Goal: Transaction & Acquisition: Purchase product/service

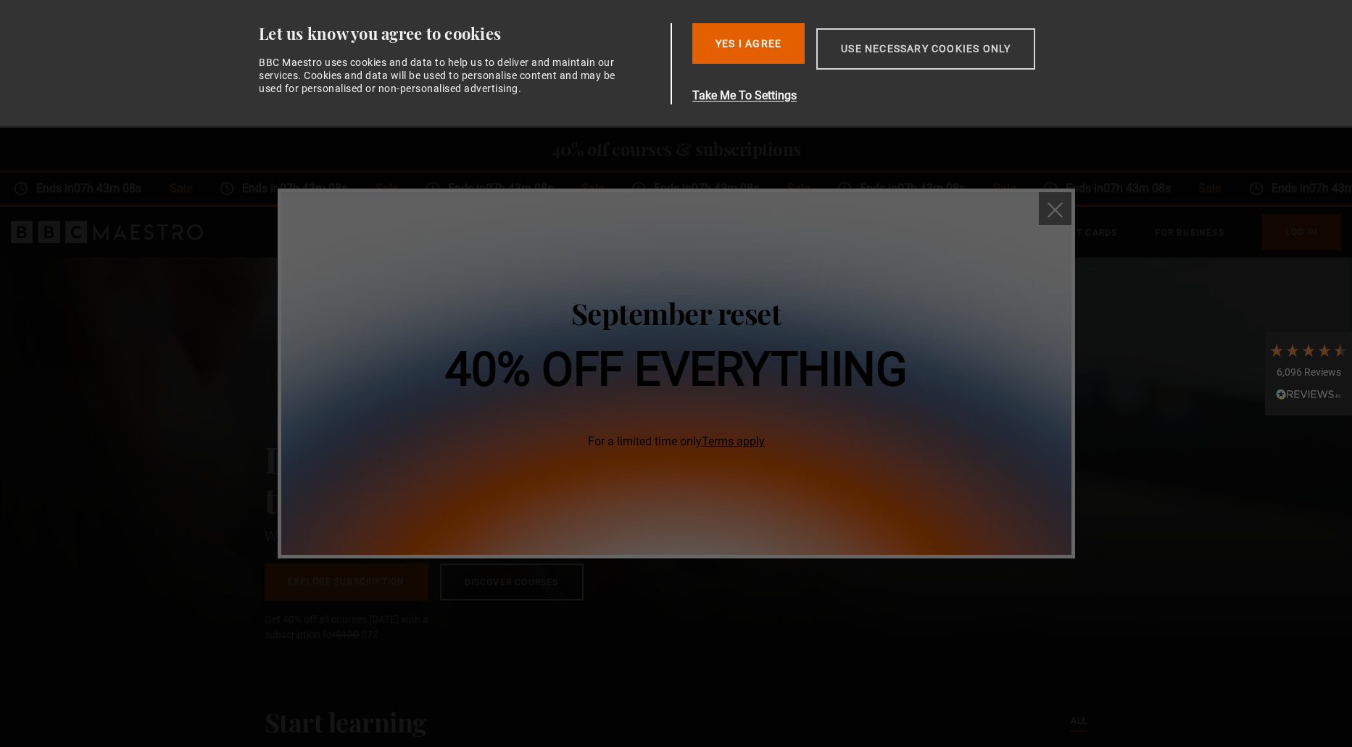
click at [892, 50] on button "Use necessary cookies only" at bounding box center [926, 48] width 219 height 41
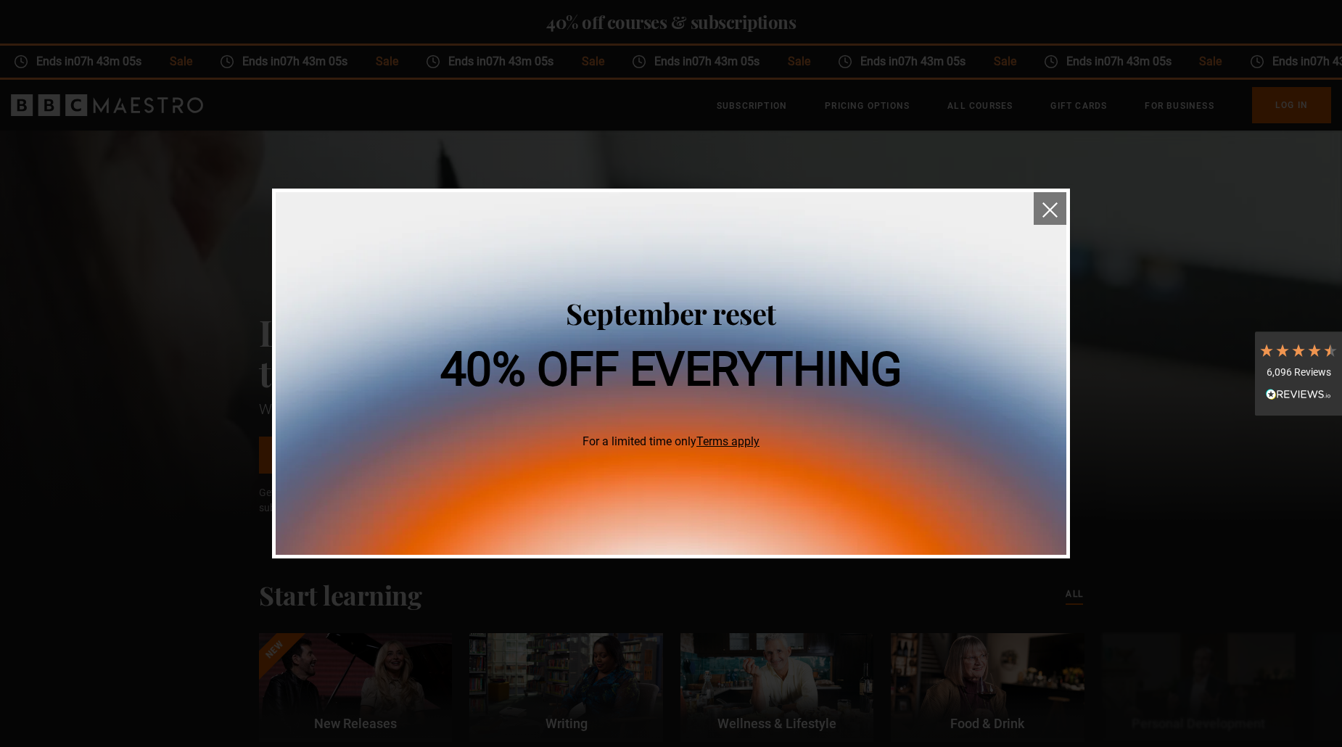
scroll to position [0, 190]
click at [1049, 205] on img "close" at bounding box center [1049, 209] width 15 height 15
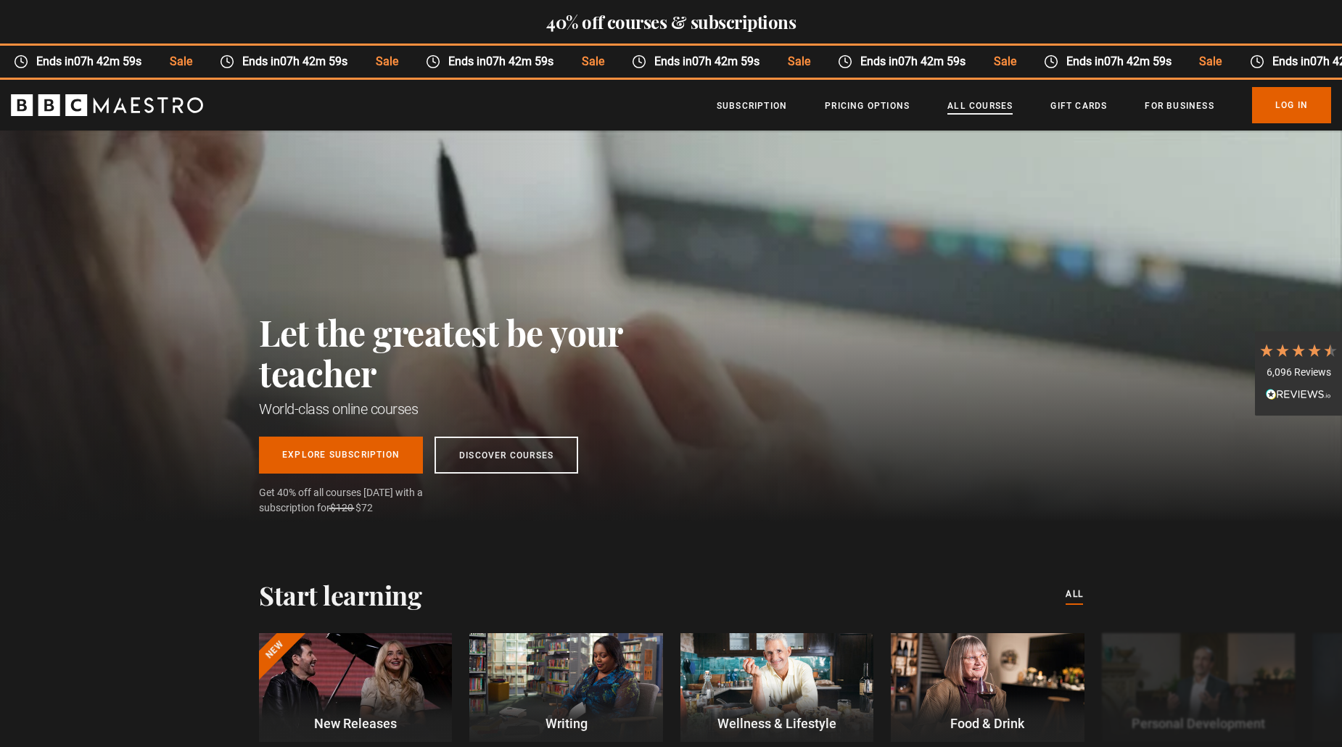
click at [975, 104] on link "All Courses" at bounding box center [979, 106] width 65 height 15
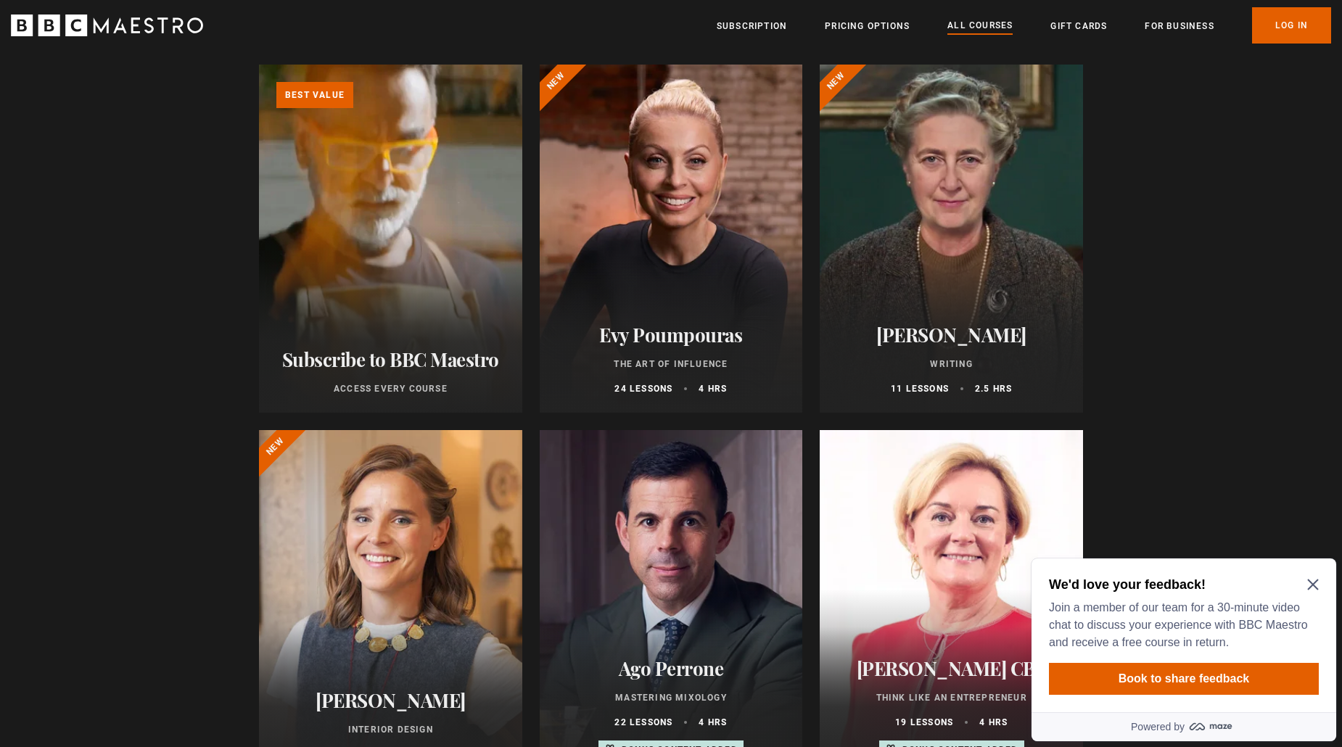
scroll to position [290, 0]
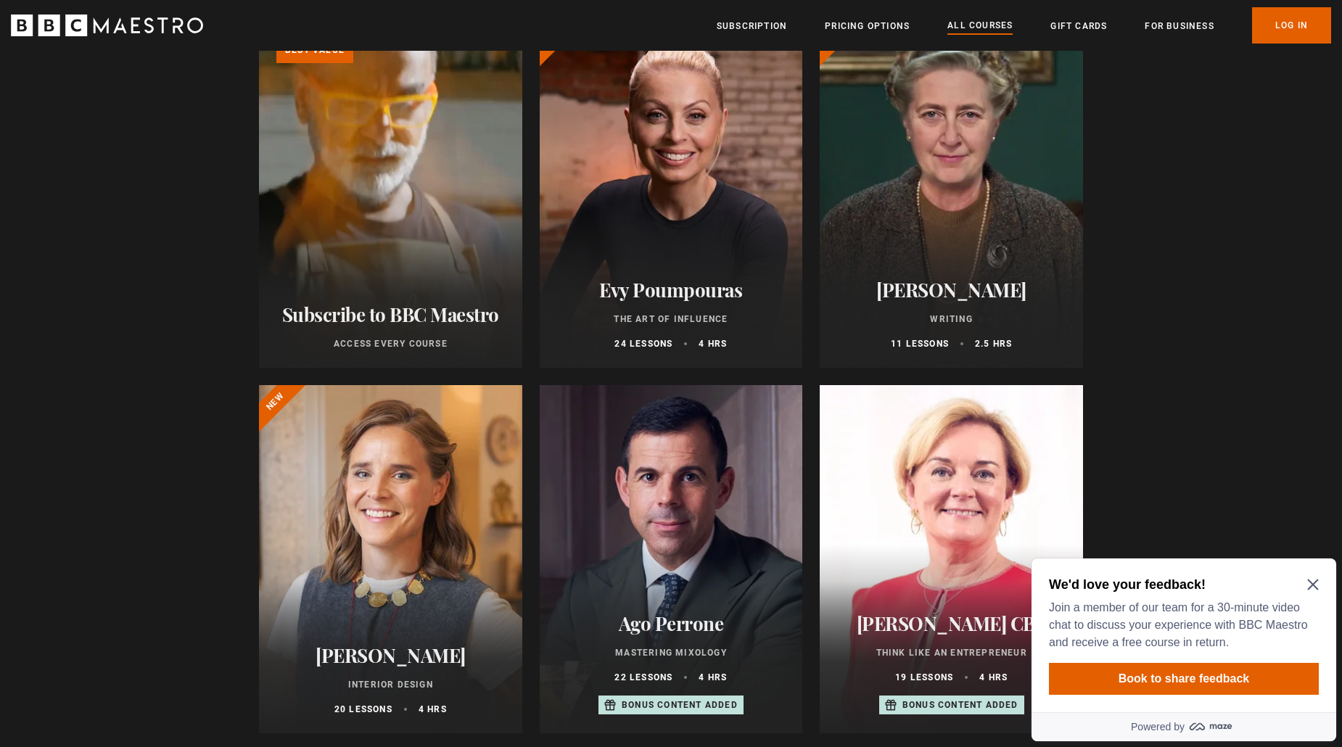
click at [1315, 583] on icon "Close Maze Prompt" at bounding box center [1312, 584] width 11 height 11
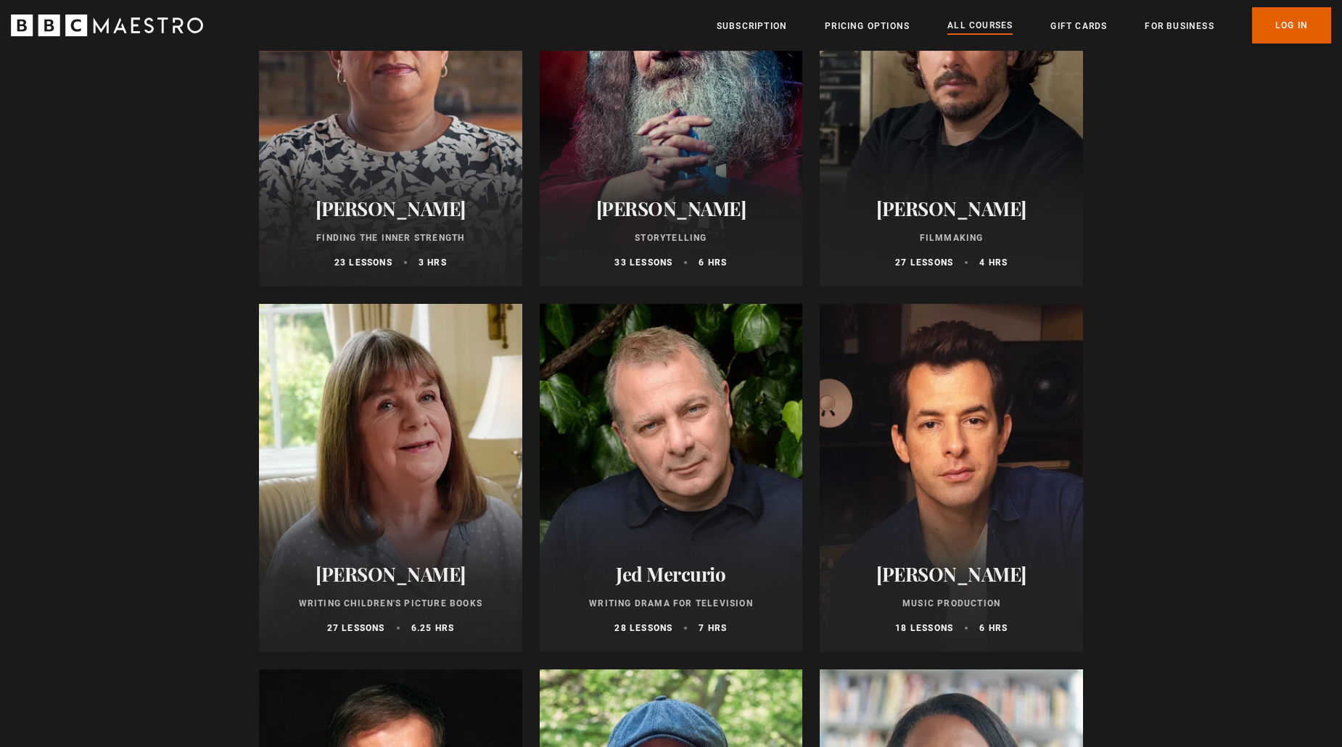
scroll to position [4133, 0]
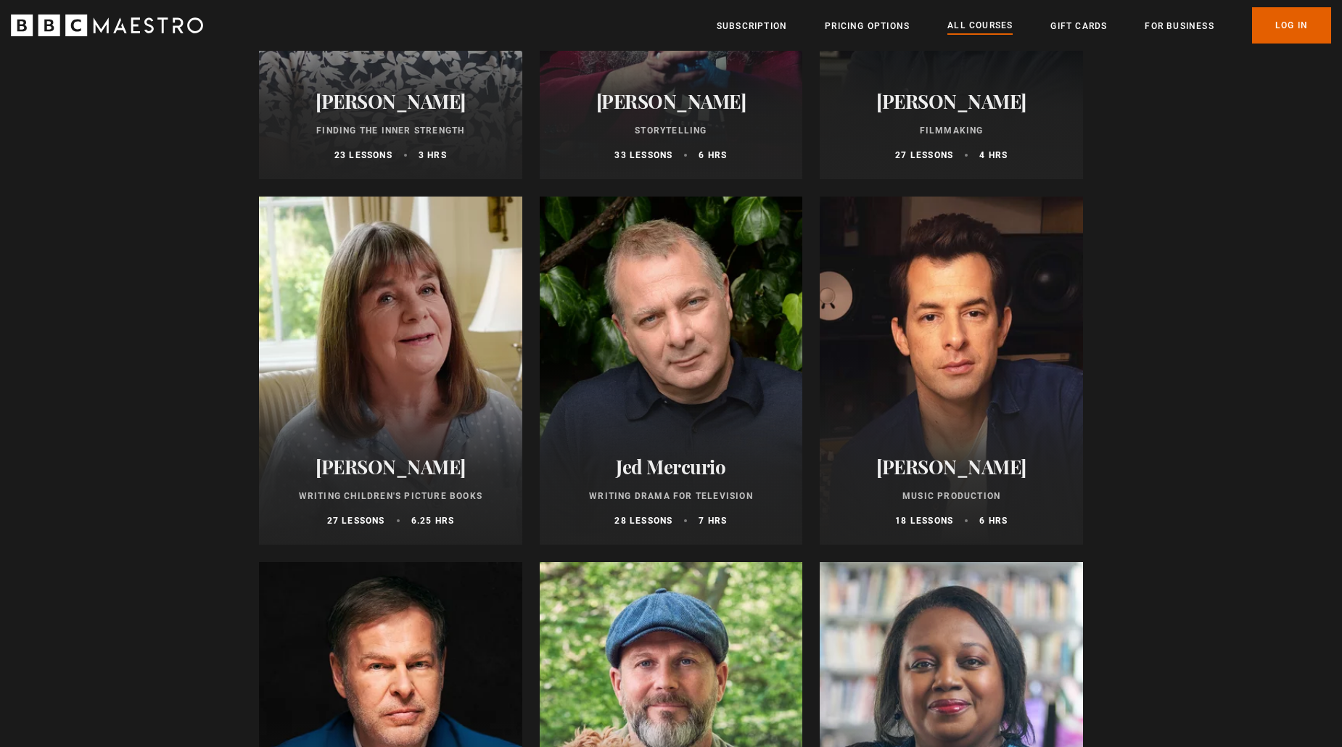
click at [952, 352] on div at bounding box center [950, 371] width 263 height 348
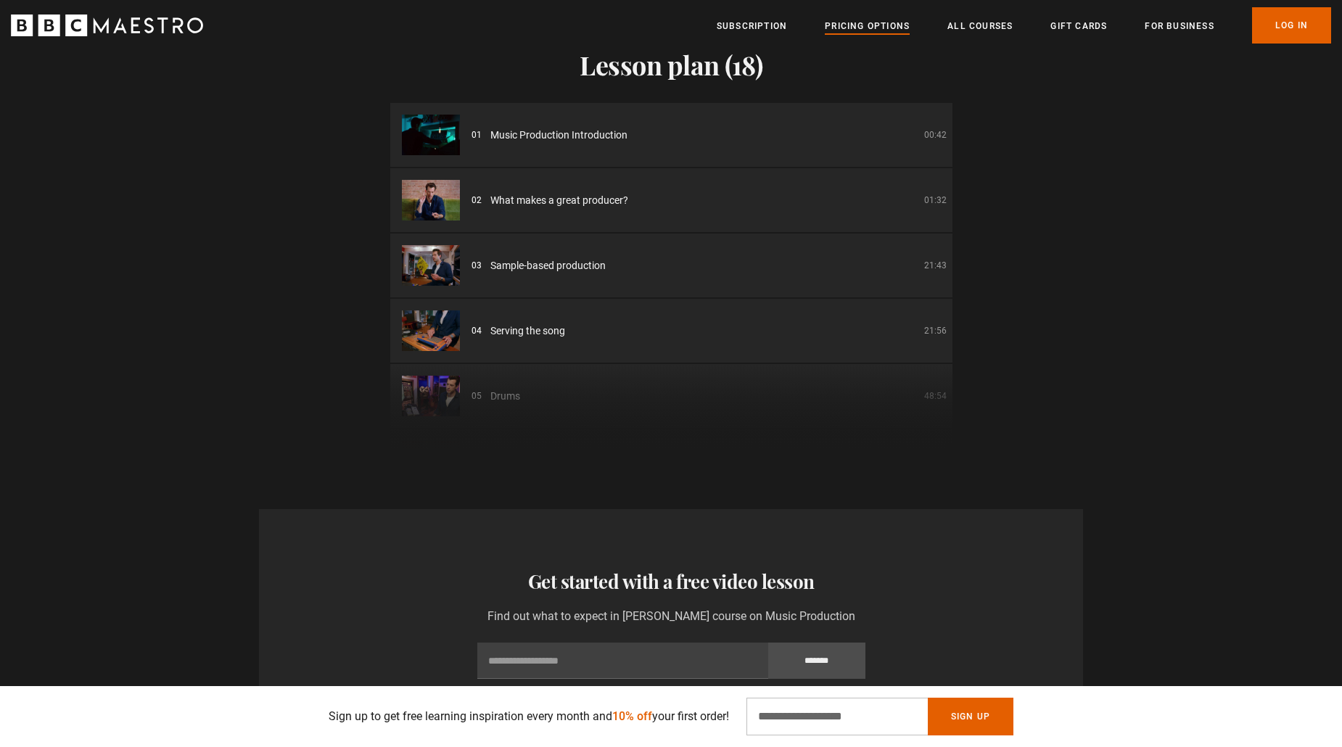
scroll to position [0, 1520]
click at [872, 25] on link "Pricing Options" at bounding box center [867, 26] width 85 height 15
